Goal: Task Accomplishment & Management: Manage account settings

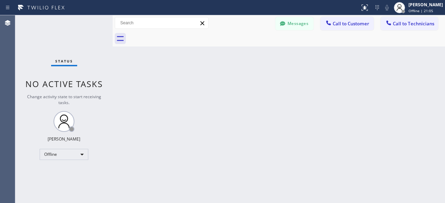
click at [22, 85] on div "Status No active tasks Change activity state to start receiving tasks. [PERSON_…" at bounding box center [63, 109] width 97 height 188
click at [81, 154] on div "Offline" at bounding box center [64, 154] width 49 height 11
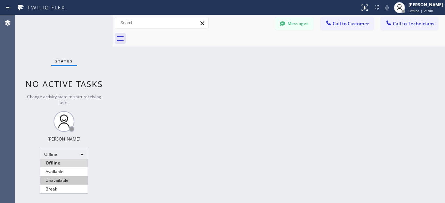
click at [64, 182] on li "Unavailable" at bounding box center [64, 181] width 48 height 8
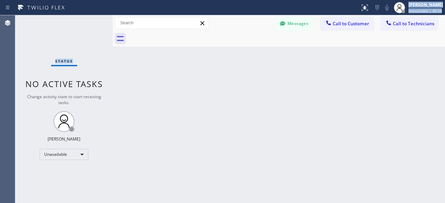
drag, startPoint x: 16, startPoint y: 56, endPoint x: 356, endPoint y: -17, distance: 346.9
click at [356, 0] on html "Status report No issues detected If you experience an issue, please download th…" at bounding box center [222, 101] width 445 height 203
click at [441, 119] on div "Back to Dashboard Change Sender ID Customers Technicians [PERSON_NAME] [PERSON_…" at bounding box center [279, 109] width 332 height 188
